Goal: Find specific page/section: Find specific page/section

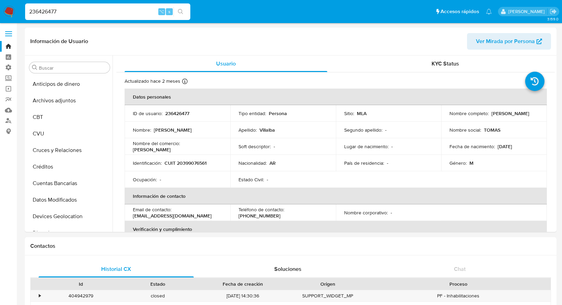
select select "100"
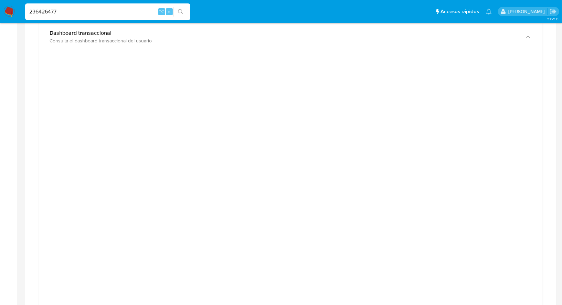
scroll to position [401, 0]
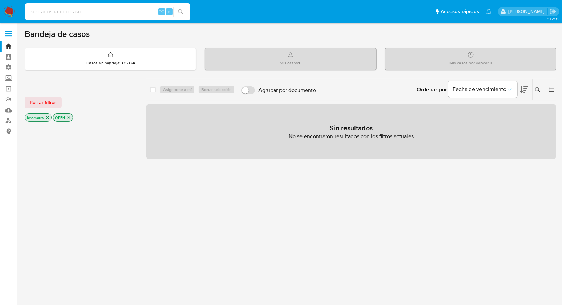
click at [128, 15] on input at bounding box center [107, 11] width 165 height 9
click at [42, 99] on span "Borrar filtros" at bounding box center [43, 102] width 27 height 10
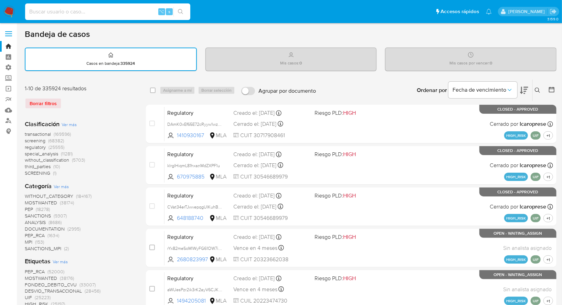
click at [87, 15] on input at bounding box center [107, 11] width 165 height 9
paste input "2217493721"
type input "2217493721"
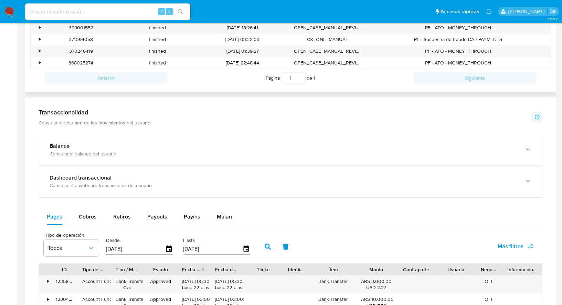
scroll to position [266, 0]
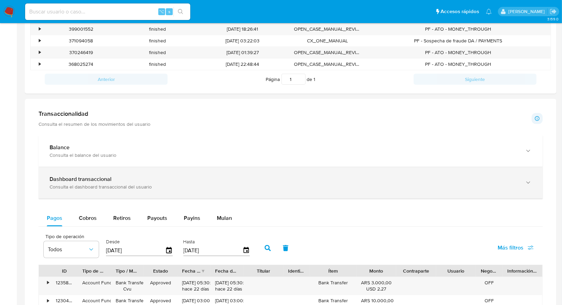
click at [159, 177] on div "Dashboard transaccional" at bounding box center [284, 178] width 468 height 7
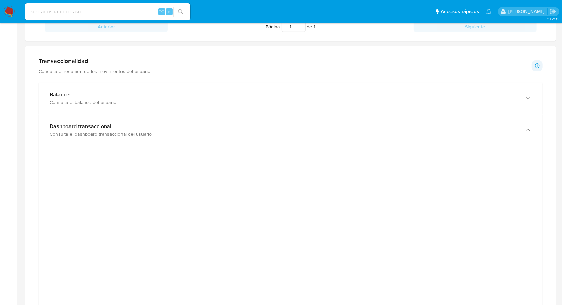
scroll to position [310, 0]
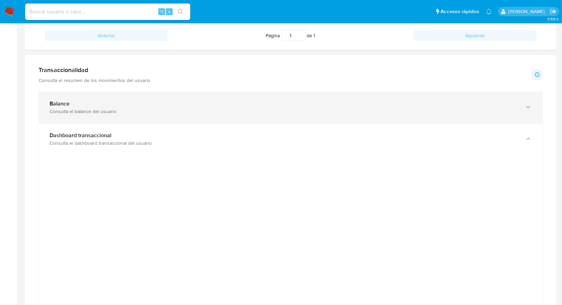
click at [406, 117] on div "Balance Consulta el balance del usuario" at bounding box center [291, 107] width 504 height 31
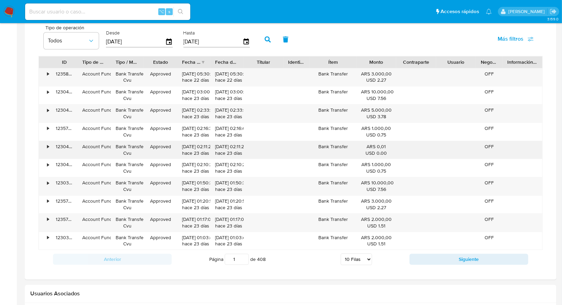
scroll to position [847, 0]
click at [359, 253] on select "5 Filas 10 Filas 20 Filas 25 Filas 50 Filas 100 Filas" at bounding box center [356, 259] width 31 height 12
select select "100"
click at [341, 253] on select "5 Filas 10 Filas 20 Filas 25 Filas 50 Filas 100 Filas" at bounding box center [356, 259] width 31 height 12
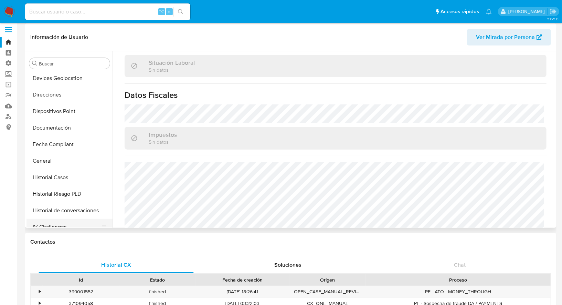
scroll to position [130, 0]
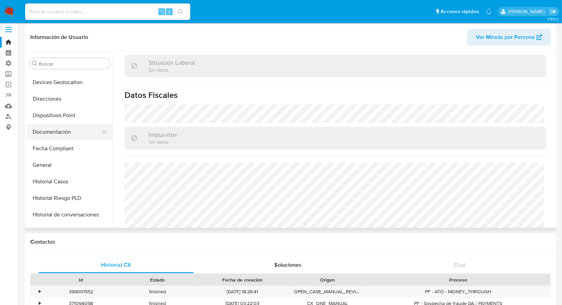
click at [65, 134] on button "Documentación" at bounding box center [66, 132] width 81 height 17
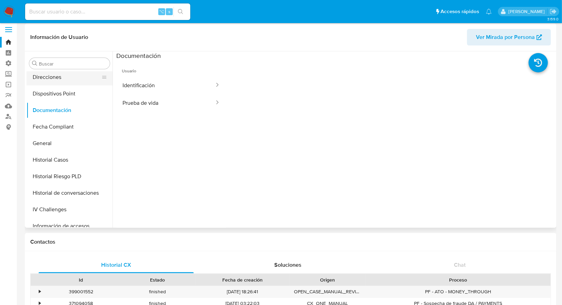
scroll to position [152, 0]
click at [65, 144] on button "General" at bounding box center [66, 142] width 81 height 17
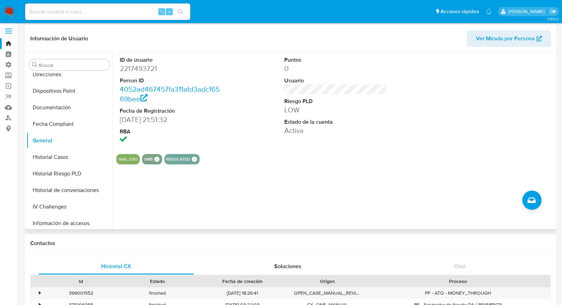
scroll to position [0, 0]
